Goal: Check status: Check status

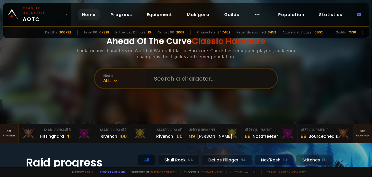
click at [220, 78] on input "text" at bounding box center [211, 78] width 120 height 19
click at [116, 80] on icon at bounding box center [115, 80] width 5 height 5
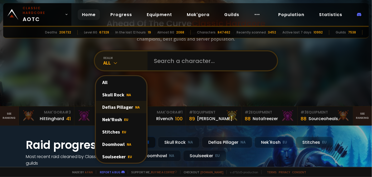
scroll to position [26, 0]
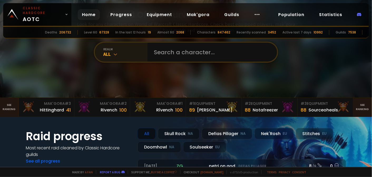
click at [111, 51] on div "realm" at bounding box center [125, 49] width 44 height 4
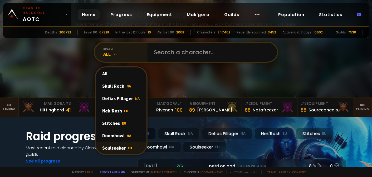
click at [109, 147] on div "Soulseeker EU" at bounding box center [121, 148] width 51 height 12
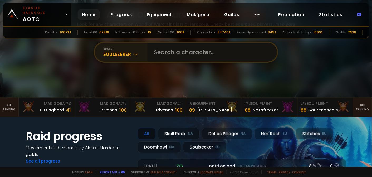
click at [182, 49] on input "text" at bounding box center [211, 52] width 120 height 19
type input "hauhierhin"
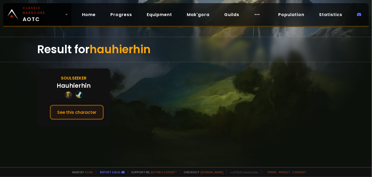
click at [87, 114] on button "See this character" at bounding box center [77, 112] width 54 height 15
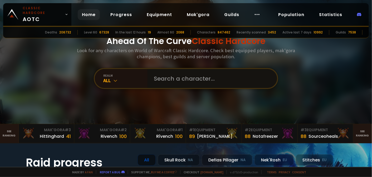
click at [162, 77] on input "text" at bounding box center [211, 78] width 120 height 19
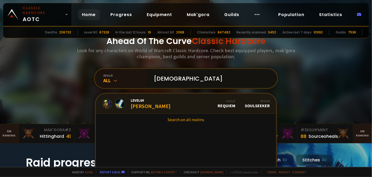
type input "[DEMOGRAPHIC_DATA]"
click at [139, 104] on div "Level 60 [PERSON_NAME]" at bounding box center [151, 103] width 40 height 11
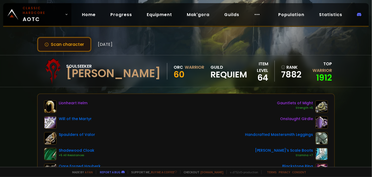
click at [82, 46] on button "Scan character" at bounding box center [64, 44] width 54 height 15
